Goal: Find specific fact: Find contact information

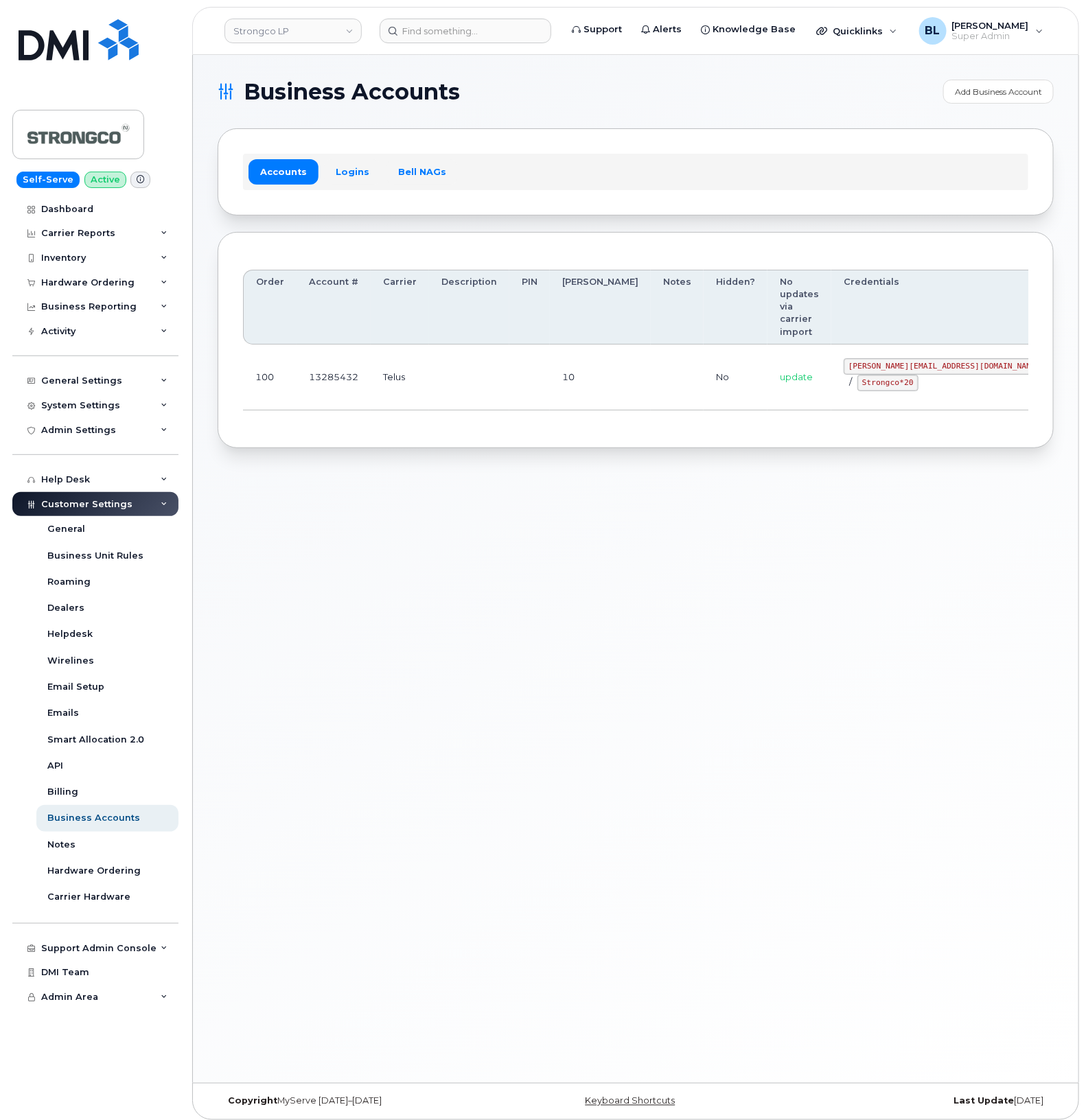
drag, startPoint x: 375, startPoint y: 380, endPoint x: 371, endPoint y: 373, distance: 8.1
click at [374, 379] on div "Order Account # Carrier Description PIN [PERSON_NAME] Notes Hidden? No updates …" at bounding box center [636, 340] width 786 height 166
drag, startPoint x: 381, startPoint y: 310, endPoint x: 994, endPoint y: 338, distance: 613.6
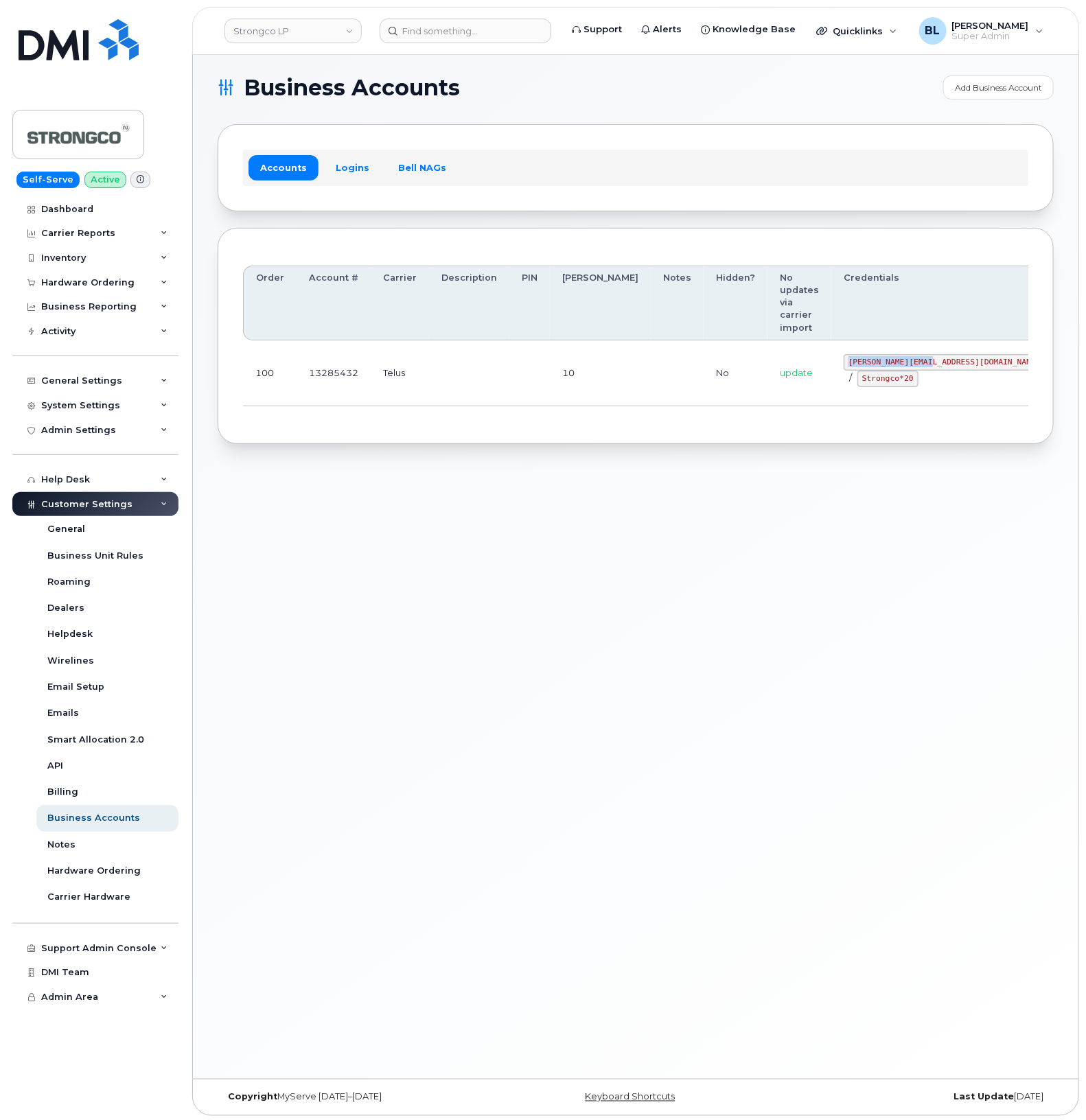
drag, startPoint x: 813, startPoint y: 326, endPoint x: 894, endPoint y: 324, distance: 81.0
click at [894, 354] on code "[PERSON_NAME][EMAIL_ADDRESS][DOMAIN_NAME]" at bounding box center [944, 362] width 202 height 16
copy code "[PERSON_NAME][EMAIL_ADDRESS][DOMAIN_NAME]"
drag, startPoint x: 383, startPoint y: 433, endPoint x: 617, endPoint y: 384, distance: 239.1
click at [391, 431] on div "Business Accounts Add Business Account Accounts Logins Bell NAGs Order Account …" at bounding box center [636, 565] width 886 height 1028
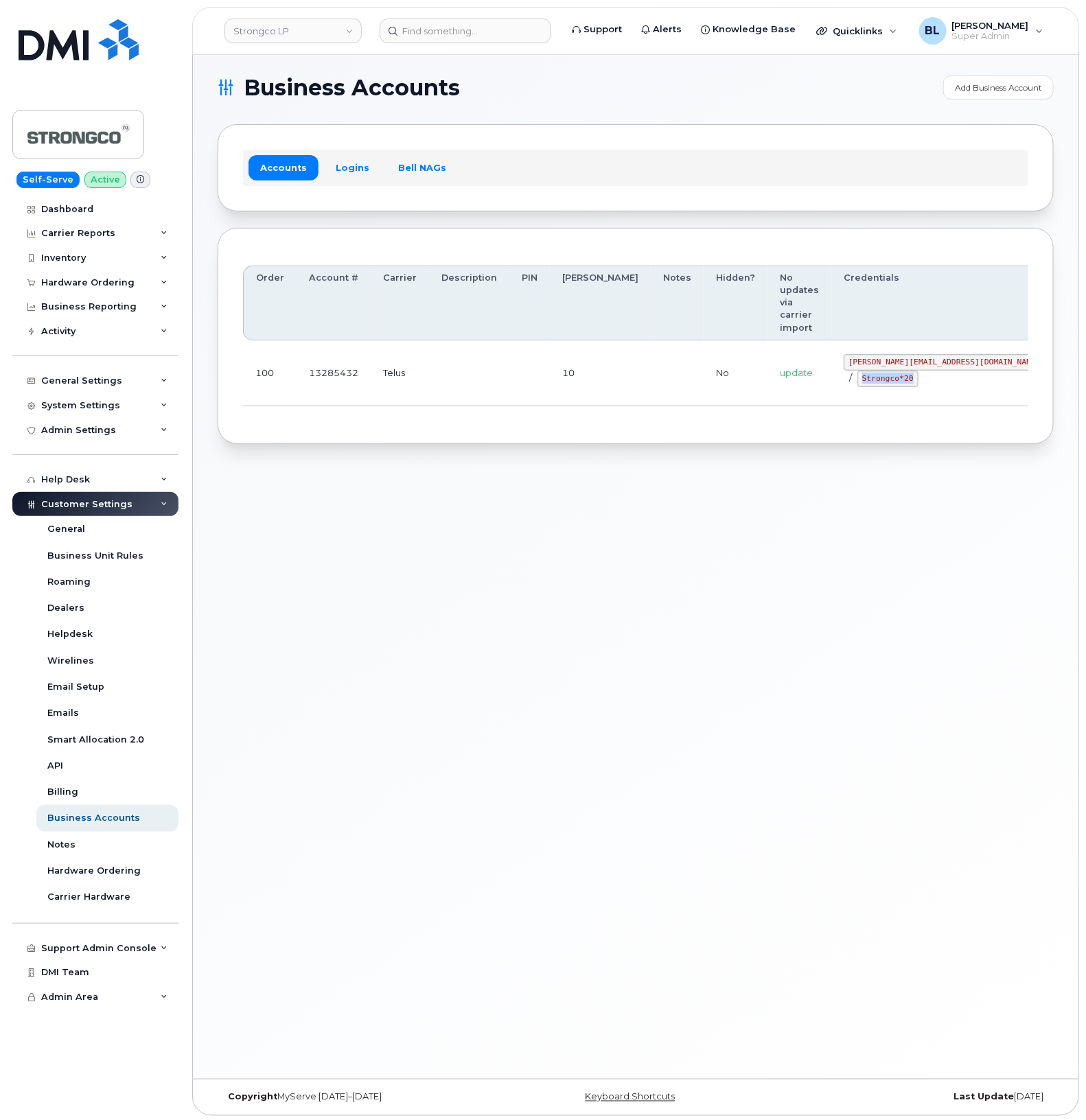
drag, startPoint x: 808, startPoint y: 338, endPoint x: 865, endPoint y: 345, distance: 57.4
click at [865, 345] on td "[PERSON_NAME][EMAIL_ADDRESS][DOMAIN_NAME] / Strongco*20" at bounding box center [944, 373] width 227 height 66
copy code "Strongco*20"
click at [468, 579] on div "Business Accounts Add Business Account Accounts Logins Bell NAGs Order Account …" at bounding box center [636, 565] width 886 height 1028
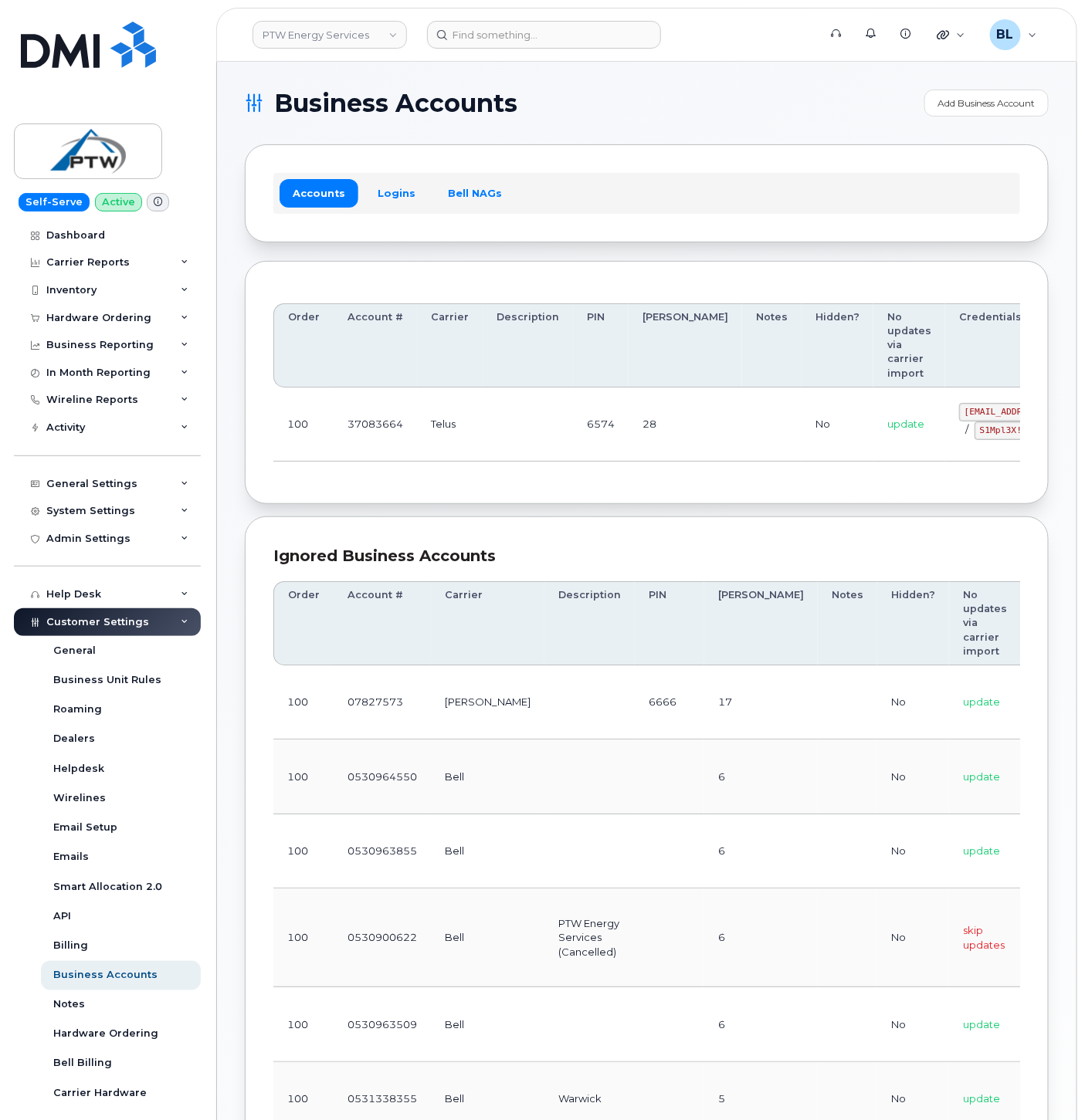
click at [433, 489] on div "Order Account # Carrier Description PIN [PERSON_NAME] Notes Hidden? No updates …" at bounding box center [646, 382] width 804 height 244
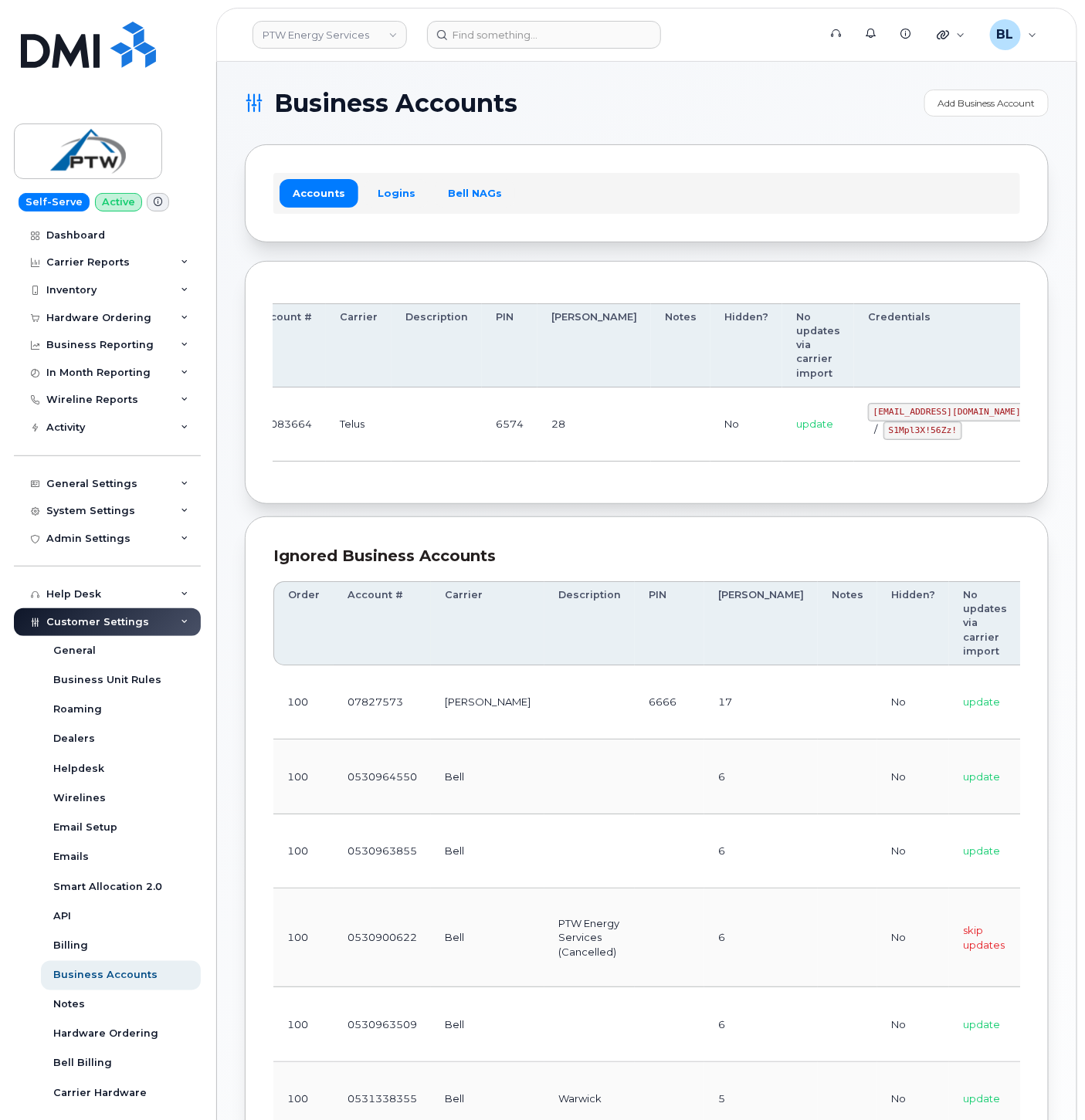
drag, startPoint x: 917, startPoint y: 422, endPoint x: 1016, endPoint y: 426, distance: 99.1
drag, startPoint x: 786, startPoint y: 411, endPoint x: 951, endPoint y: 418, distance: 165.1
click at [920, 414] on td "[EMAIL_ADDRESS][DOMAIN_NAME] / S1Mpl3X!56Zz!" at bounding box center [947, 425] width 186 height 74
copy code "[EMAIL_ADDRESS][DOMAIN_NAME]"
click at [651, 450] on td at bounding box center [681, 425] width 60 height 74
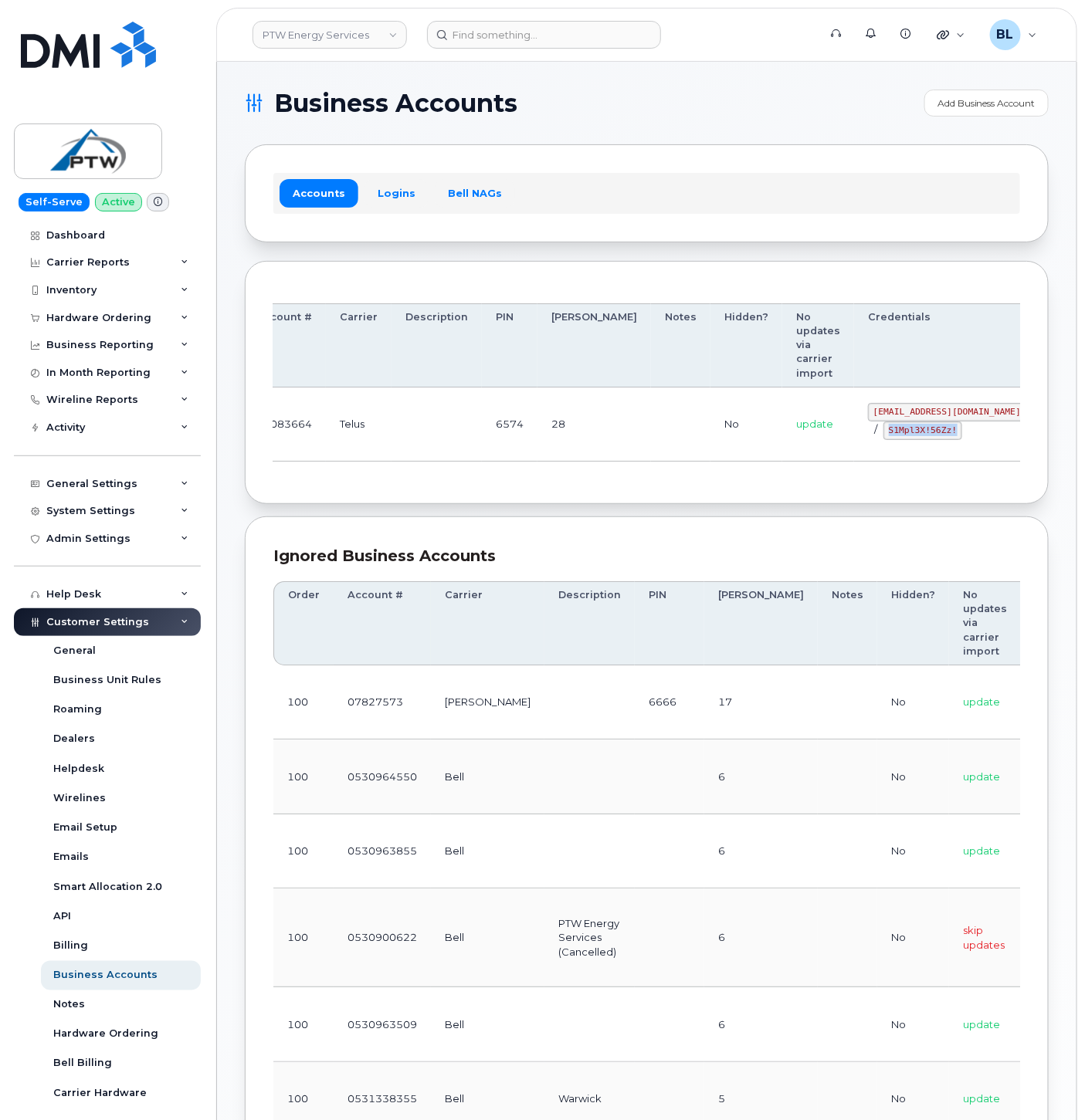
drag, startPoint x: 806, startPoint y: 430, endPoint x: 877, endPoint y: 434, distance: 71.1
click at [877, 434] on div "[EMAIL_ADDRESS][DOMAIN_NAME] / S1Mpl3X!56Zz!" at bounding box center [947, 422] width 159 height 37
copy code "S1Mpl3X!56Zz!"
click at [374, 476] on div "Order Account # Carrier Description PIN [PERSON_NAME] Notes Hidden? No updates …" at bounding box center [647, 383] width 747 height 187
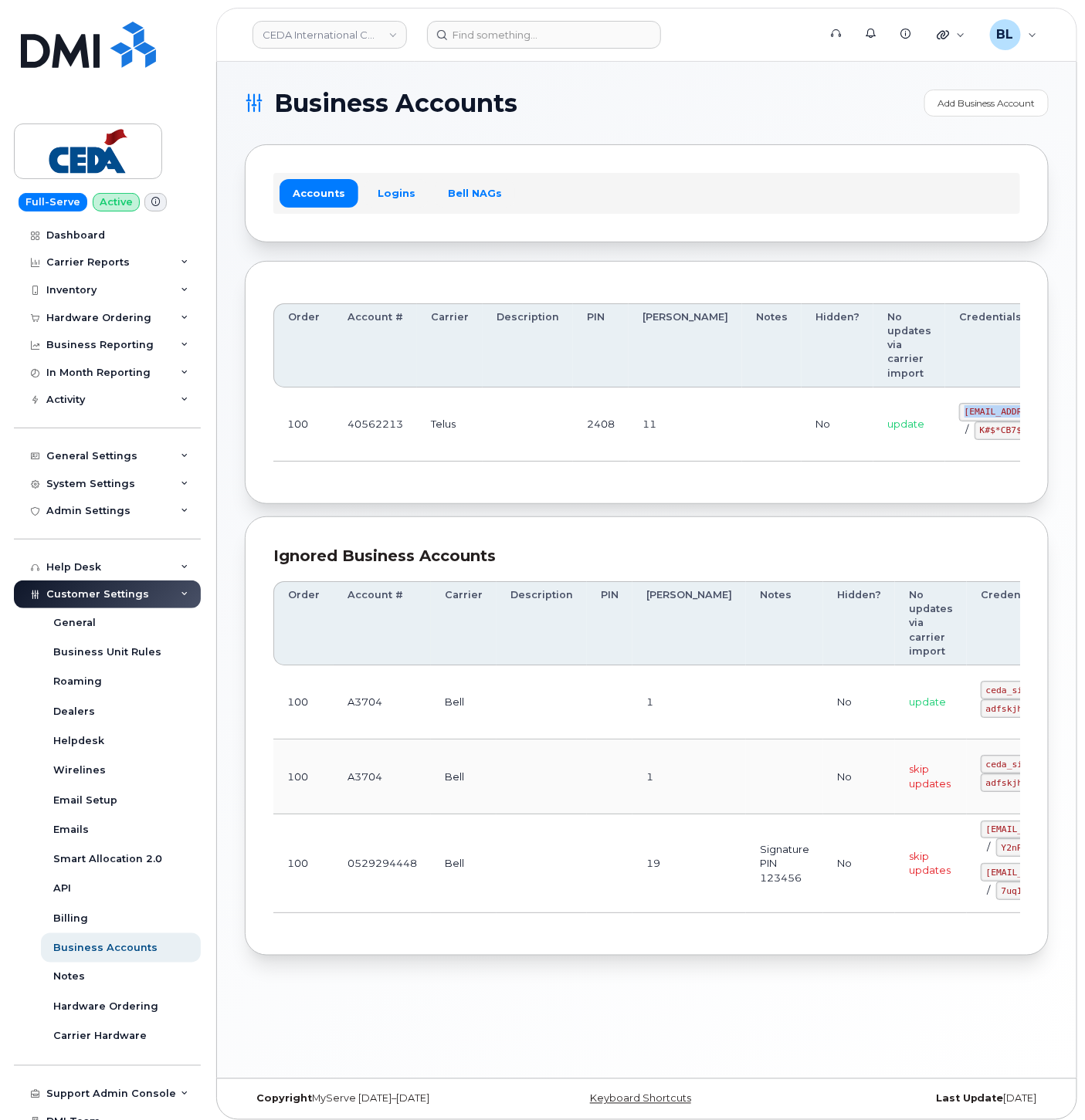
drag, startPoint x: 877, startPoint y: 410, endPoint x: 1005, endPoint y: 412, distance: 128.0
click at [1005, 412] on td "simplex_SRV@cedagroup.com / K#$*CB7$fk2fpJaB" at bounding box center [1038, 425] width 186 height 74
copy code "simplex_SRV@cedagroup.com"
click at [460, 494] on div "Order Account # Carrier Description PIN Bill Day Notes Hidden? No updates via c…" at bounding box center [646, 382] width 804 height 244
drag, startPoint x: 901, startPoint y: 432, endPoint x: 978, endPoint y: 436, distance: 77.1
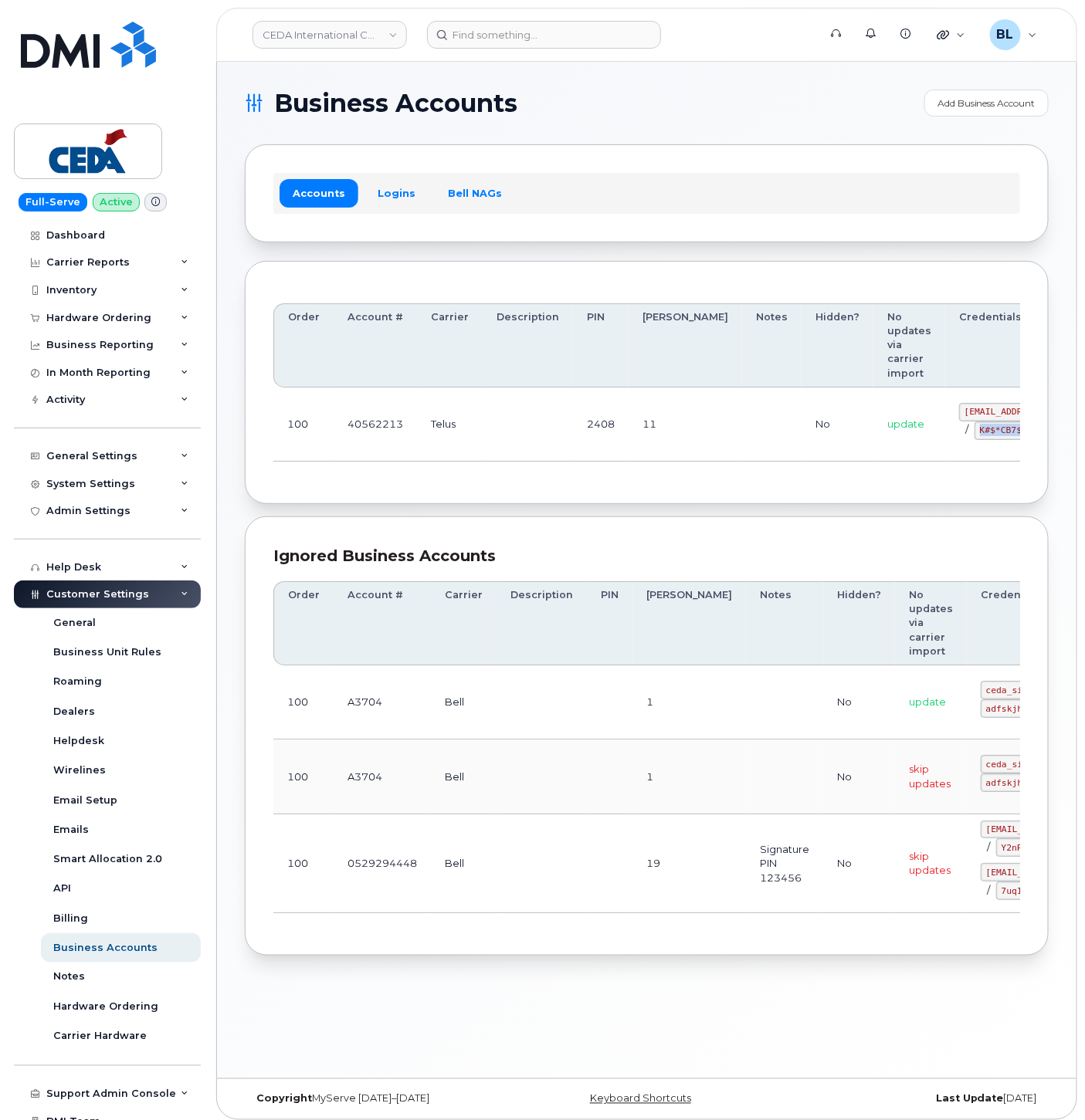
click at [978, 436] on code "K#$*CB7$fk2fpJaB" at bounding box center [1022, 430] width 95 height 19
copy code "K#$*CB7$fk2fpJaB"
click at [365, 467] on div "Order Account # Carrier Description PIN Bill Day Notes Hidden? No updates via c…" at bounding box center [647, 383] width 747 height 187
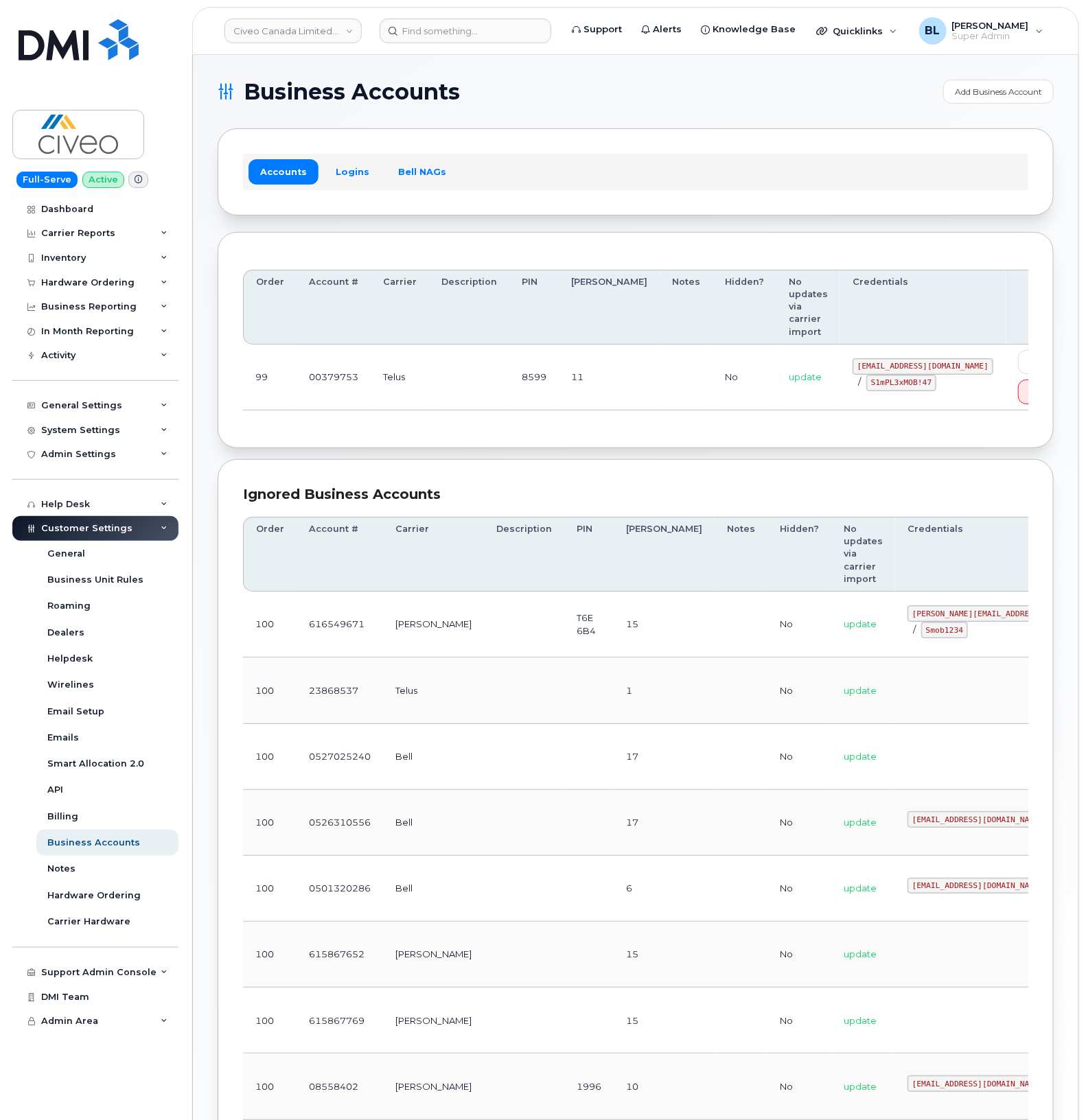
drag, startPoint x: 817, startPoint y: 386, endPoint x: 842, endPoint y: 386, distance: 25.0
drag, startPoint x: 791, startPoint y: 352, endPoint x: 920, endPoint y: 359, distance: 129.2
click at [920, 359] on td "svc_simplexmobility@civeo.com / S1mPL3xMOB!47" at bounding box center [923, 378] width 165 height 66
copy code "svc_simplexmobility@civeo.com"
drag, startPoint x: 808, startPoint y: 375, endPoint x: 867, endPoint y: 373, distance: 59.0
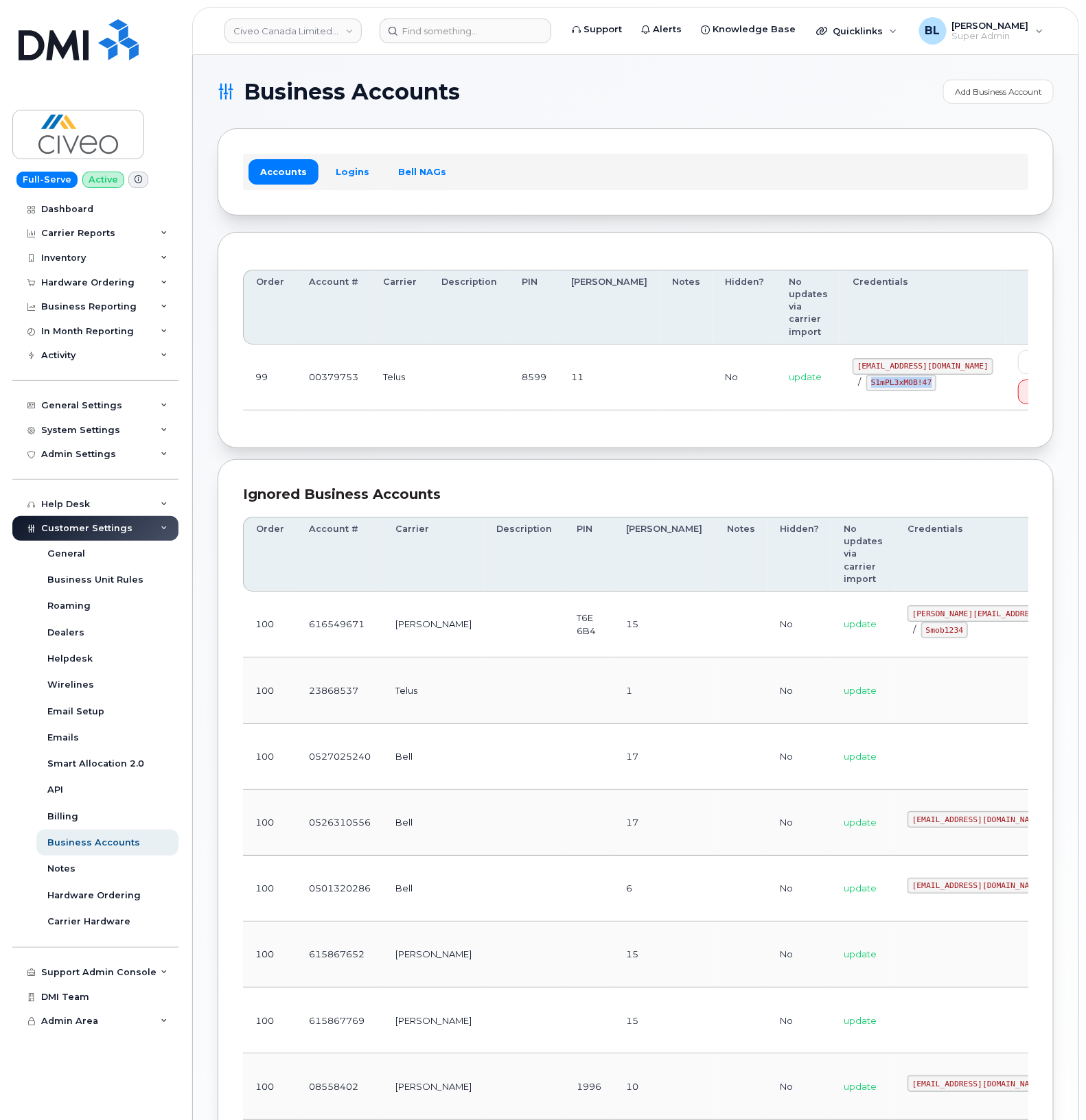
click at [867, 375] on code "S1mPL3xMOB!47" at bounding box center [901, 383] width 70 height 16
copy code "S1mPL3xMOB!47"
drag, startPoint x: 512, startPoint y: 448, endPoint x: 534, endPoint y: 396, distance: 56.5
click at [512, 459] on div "Ignored Business Accounts Order Account # Carrier Description PIN Bill Day Note…" at bounding box center [635, 907] width 836 height 896
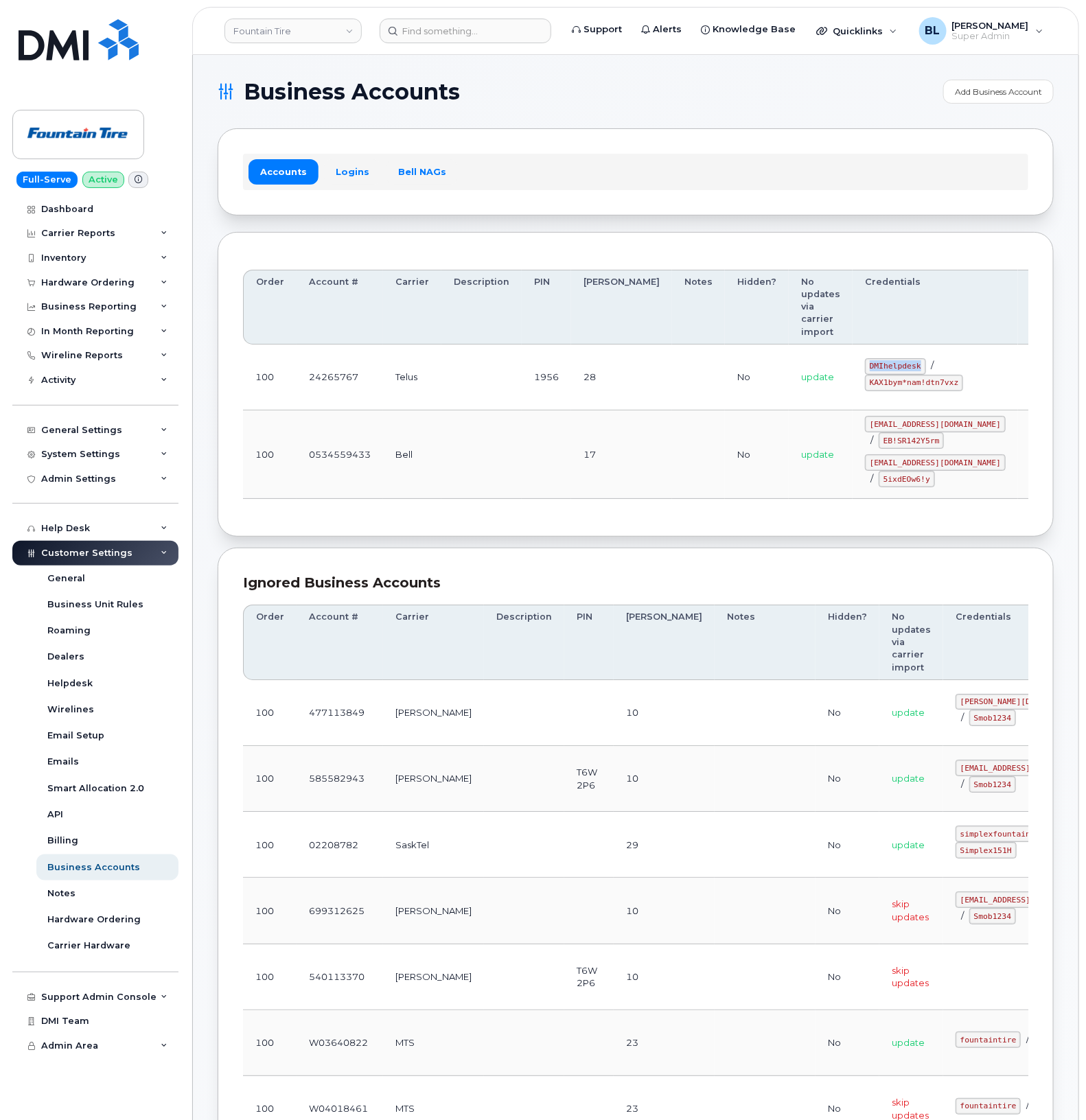
drag, startPoint x: 832, startPoint y: 342, endPoint x: 874, endPoint y: 341, distance: 42.0
click at [867, 358] on code "DMIhelpdesk" at bounding box center [895, 366] width 61 height 16
copy code "DMIhelpdesk"
drag, startPoint x: 866, startPoint y: 358, endPoint x: 909, endPoint y: 364, distance: 43.4
click at [867, 375] on code "KAX1bym*nam!dtn7vxz" at bounding box center [914, 383] width 98 height 16
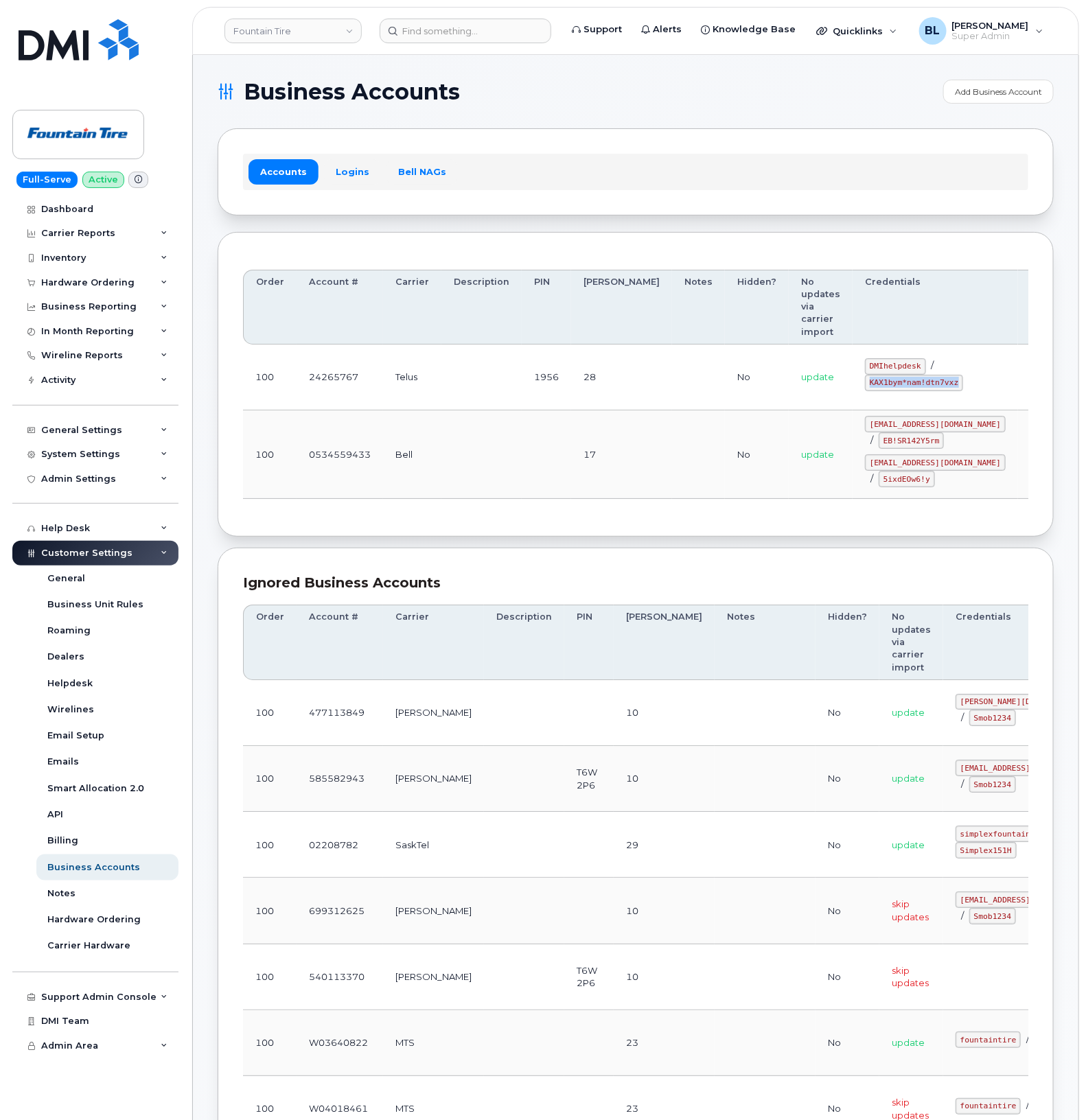
copy code "KAX1bym*nam!dtn7vxz"
drag, startPoint x: 493, startPoint y: 430, endPoint x: 513, endPoint y: 302, distance: 129.6
click at [488, 420] on td at bounding box center [481, 455] width 80 height 89
